Goal: Entertainment & Leisure: Browse casually

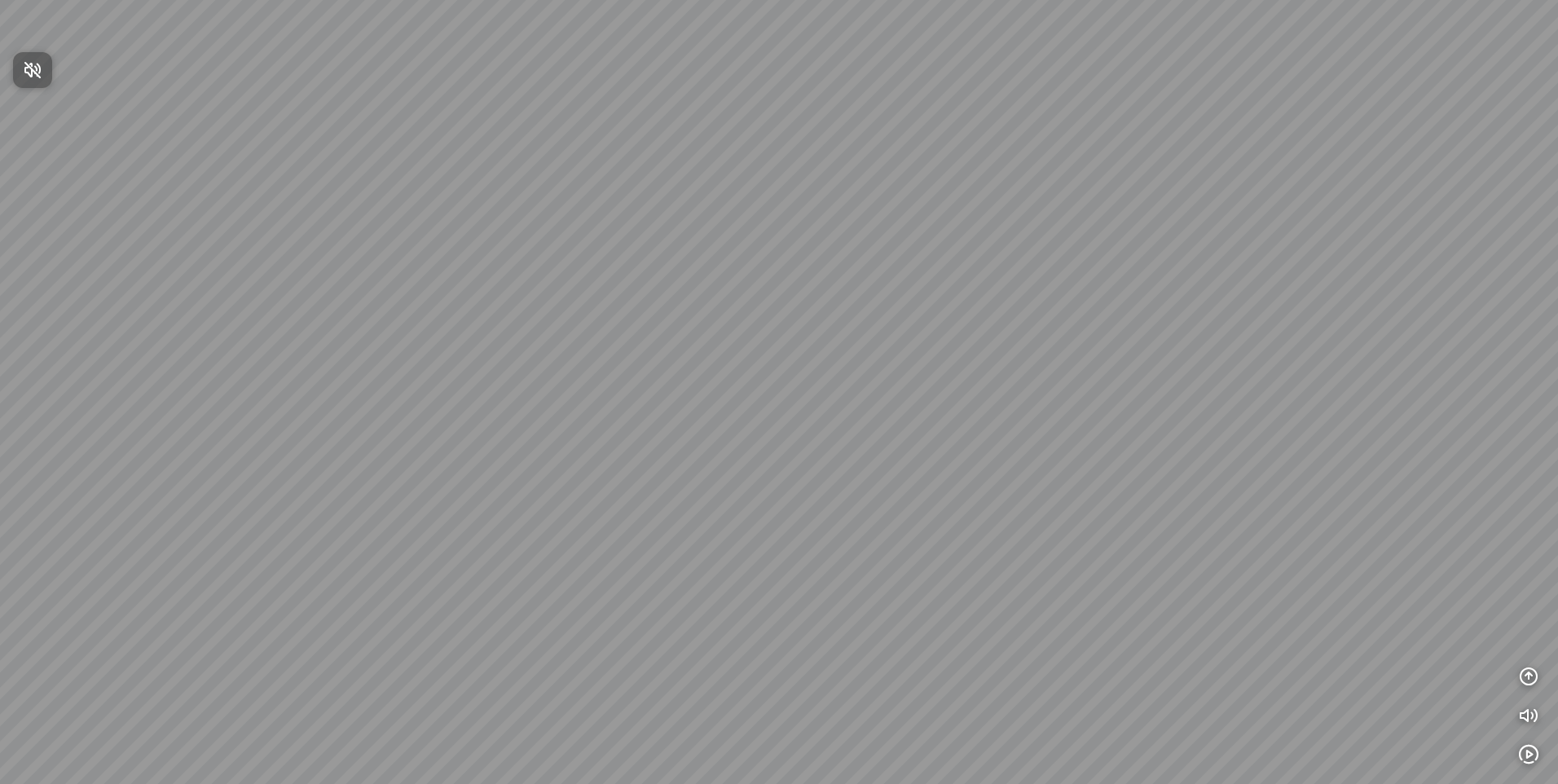
drag, startPoint x: 343, startPoint y: 289, endPoint x: 517, endPoint y: 257, distance: 176.9
click at [517, 257] on div at bounding box center [779, 392] width 1558 height 784
drag, startPoint x: 302, startPoint y: 238, endPoint x: 747, endPoint y: 521, distance: 527.4
click at [747, 521] on div at bounding box center [779, 392] width 1558 height 784
drag, startPoint x: 738, startPoint y: 503, endPoint x: 662, endPoint y: 510, distance: 76.3
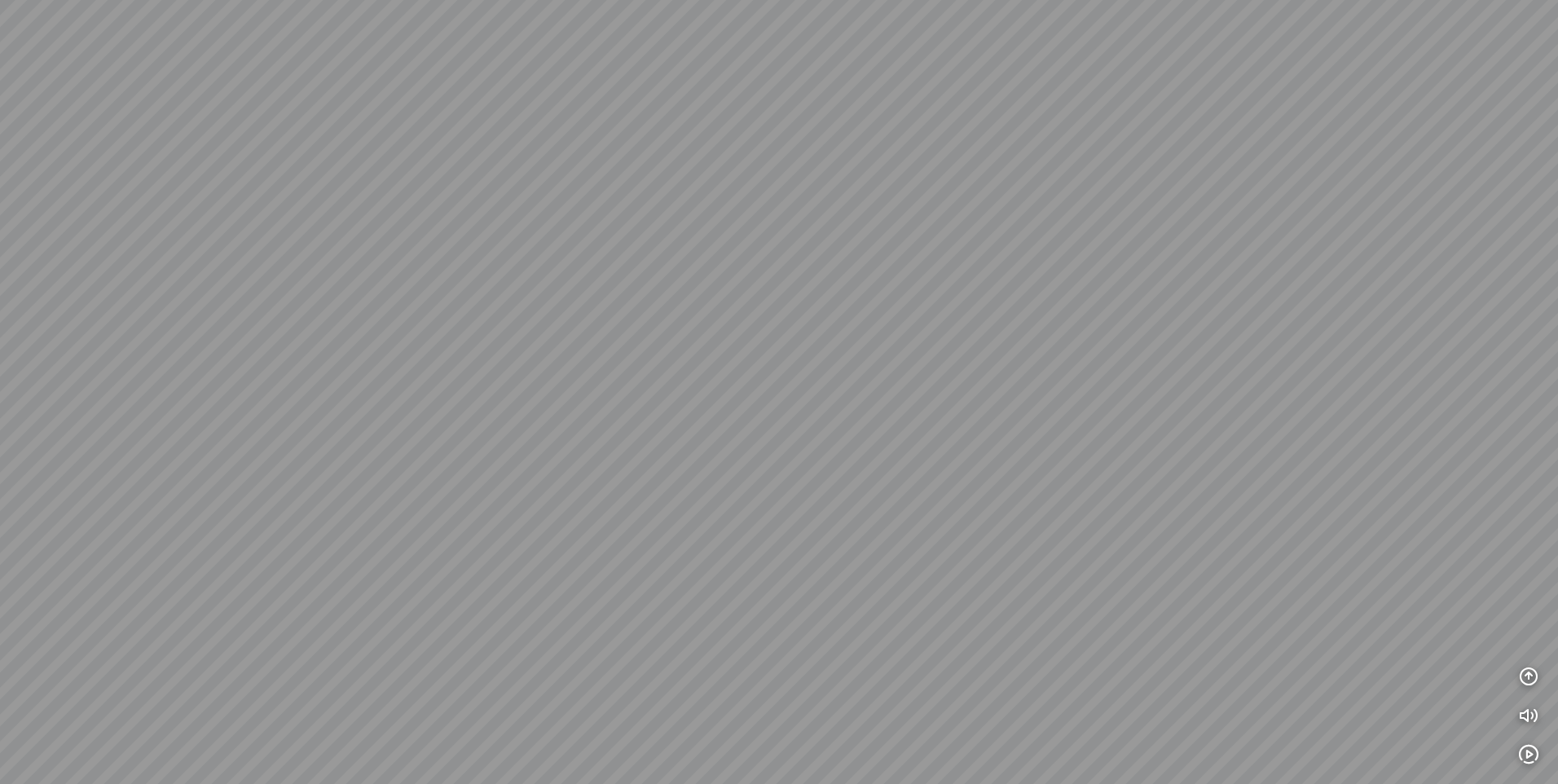
click at [662, 510] on div at bounding box center [779, 392] width 1558 height 784
drag, startPoint x: 488, startPoint y: 414, endPoint x: 686, endPoint y: 496, distance: 214.3
click at [686, 496] on div at bounding box center [779, 392] width 1558 height 784
drag, startPoint x: 922, startPoint y: 493, endPoint x: 913, endPoint y: 392, distance: 101.4
click at [648, 497] on div at bounding box center [779, 392] width 1558 height 784
